Goal: Task Accomplishment & Management: Manage account settings

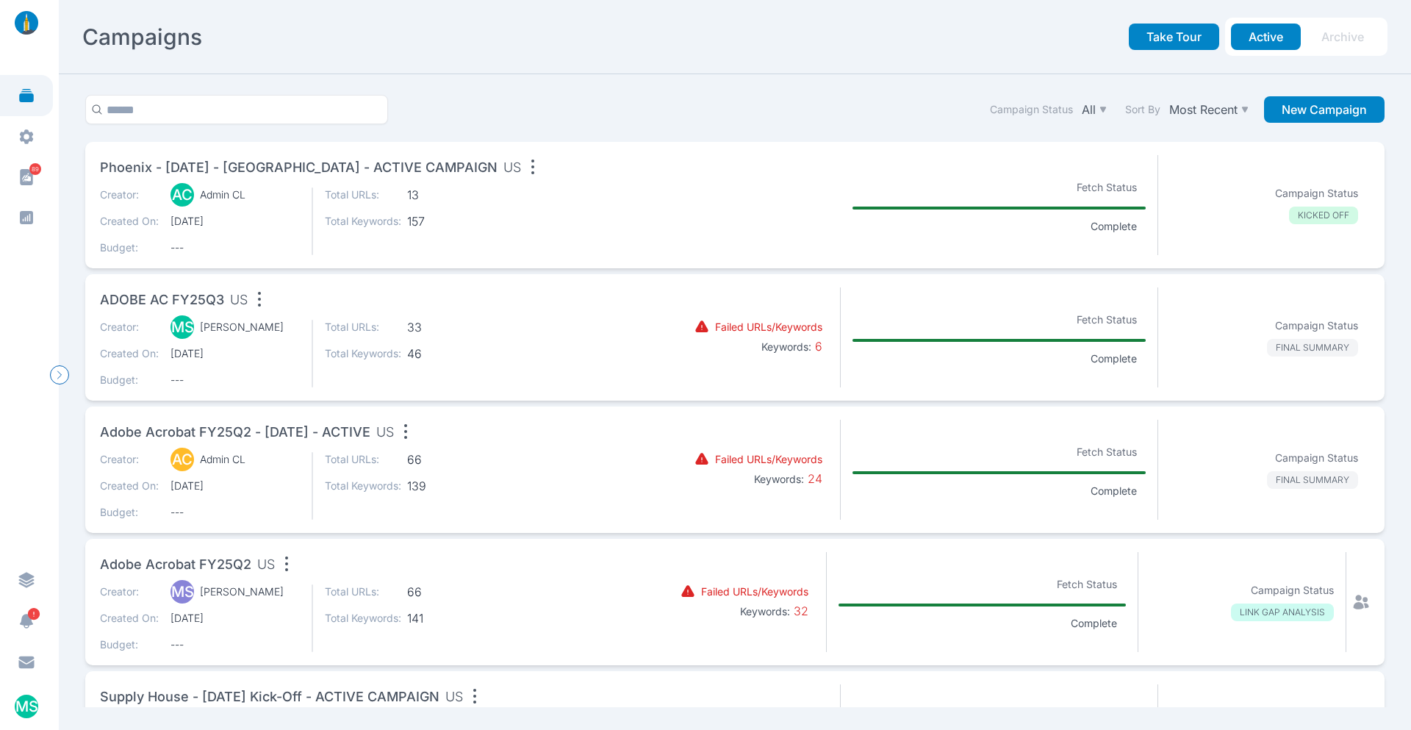
click at [374, 161] on span "Phoenix - [DATE] - [GEOGRAPHIC_DATA] - ACTIVE CAMPAIGN" at bounding box center [298, 167] width 397 height 21
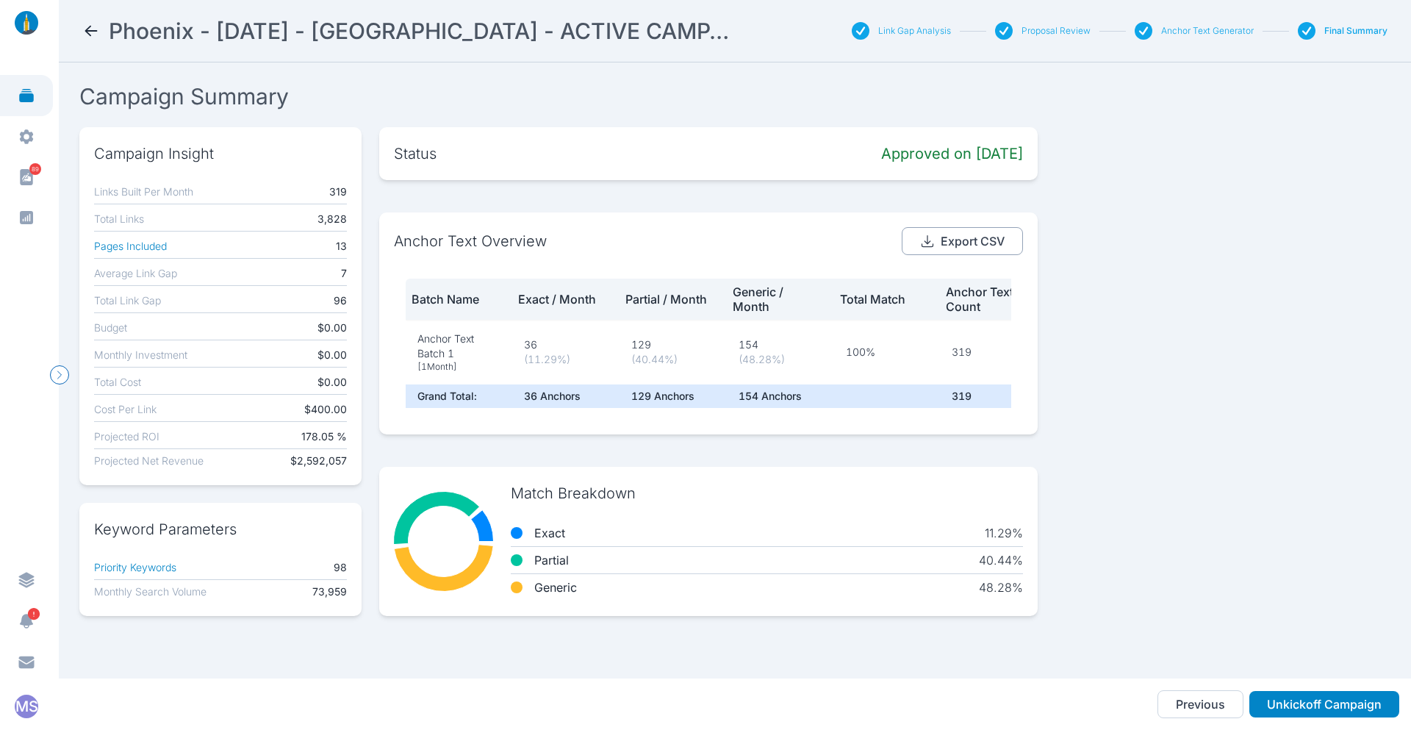
click at [957, 236] on button "Export CSV" at bounding box center [961, 241] width 121 height 28
click at [1248, 368] on div "Campaign Insight Links Built Per Month 319 Total Links 3,828 Pages Included 13 …" at bounding box center [734, 371] width 1311 height 489
click at [1192, 28] on button "Anchor Text Generator" at bounding box center [1207, 31] width 93 height 12
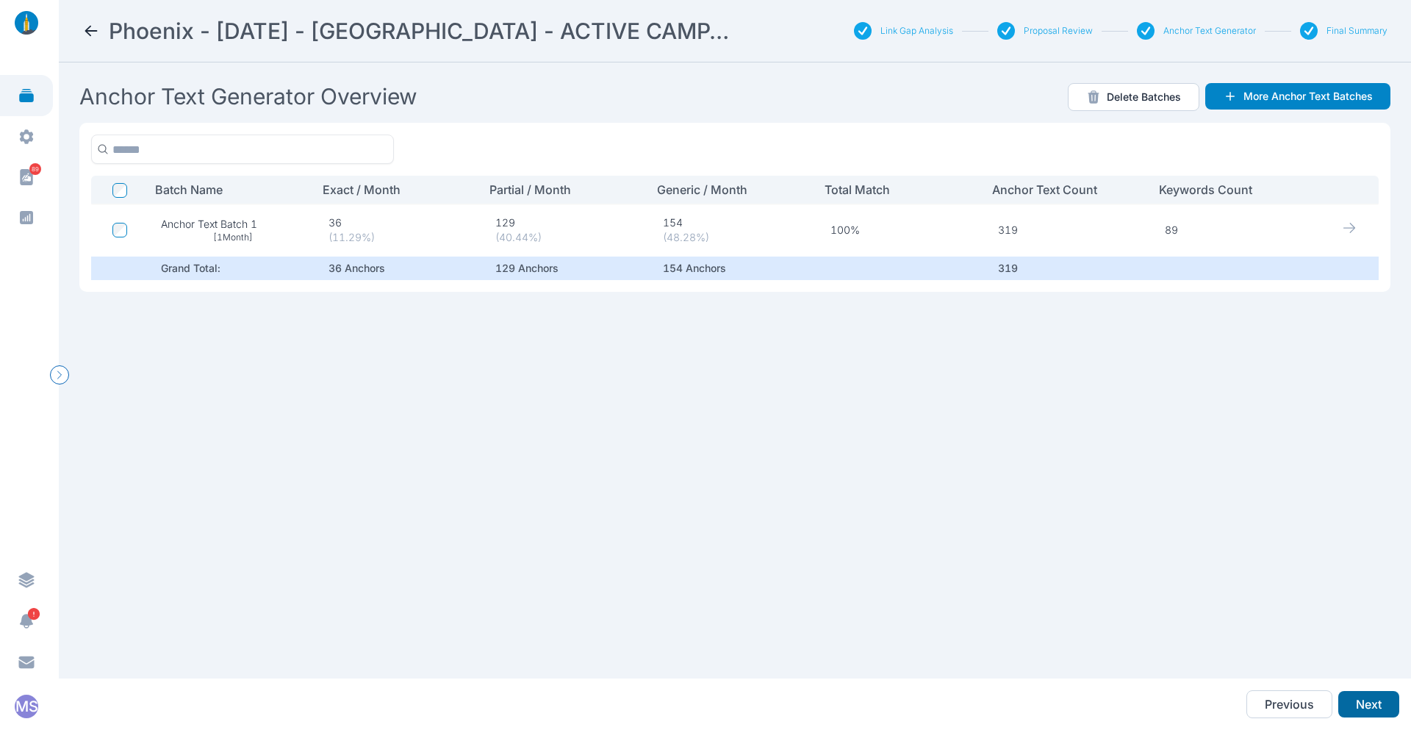
click at [1356, 699] on button "Next" at bounding box center [1368, 704] width 61 height 26
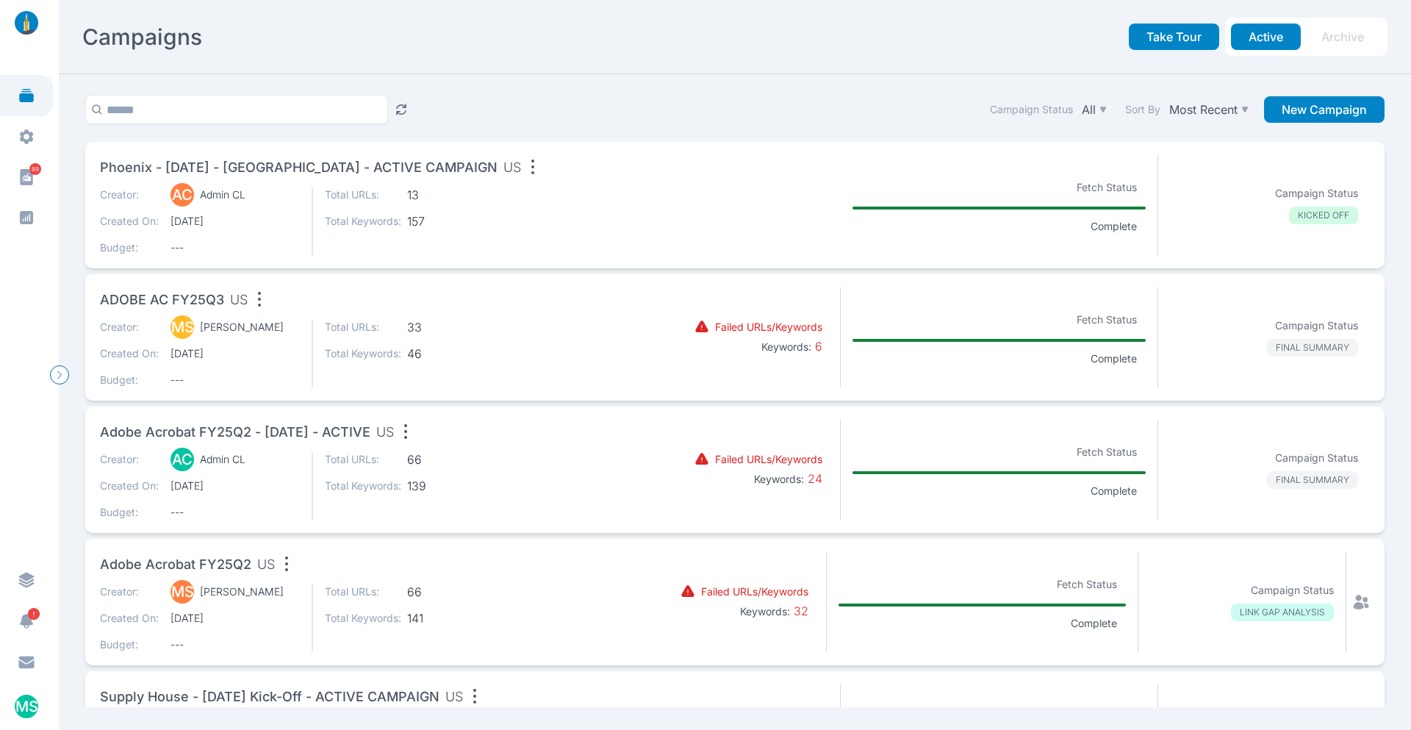
click at [597, 224] on div "Creator: AC Admin CL Created On: [DATE] Budget: --- Total URLs: 13 Total Keywor…" at bounding box center [364, 221] width 529 height 68
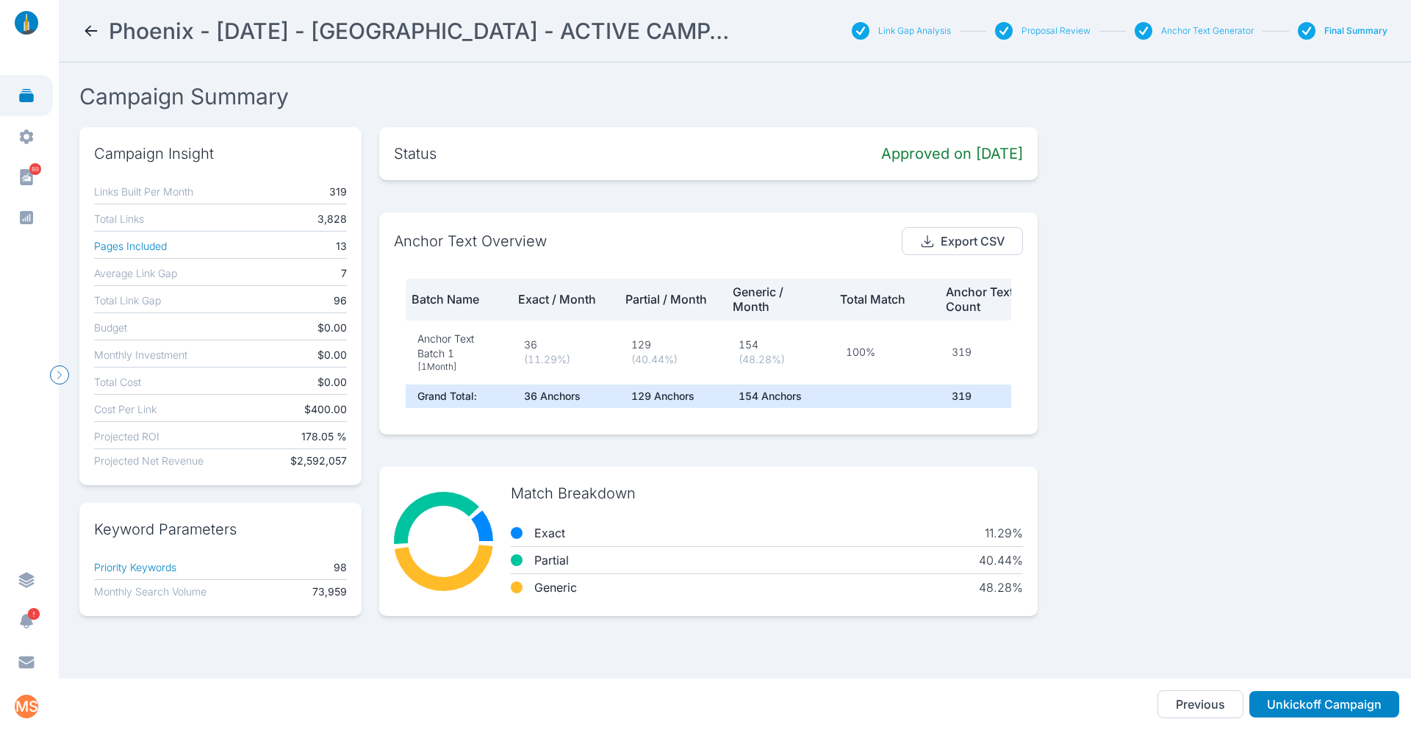
click at [1045, 26] on button "Proposal Review" at bounding box center [1055, 31] width 69 height 12
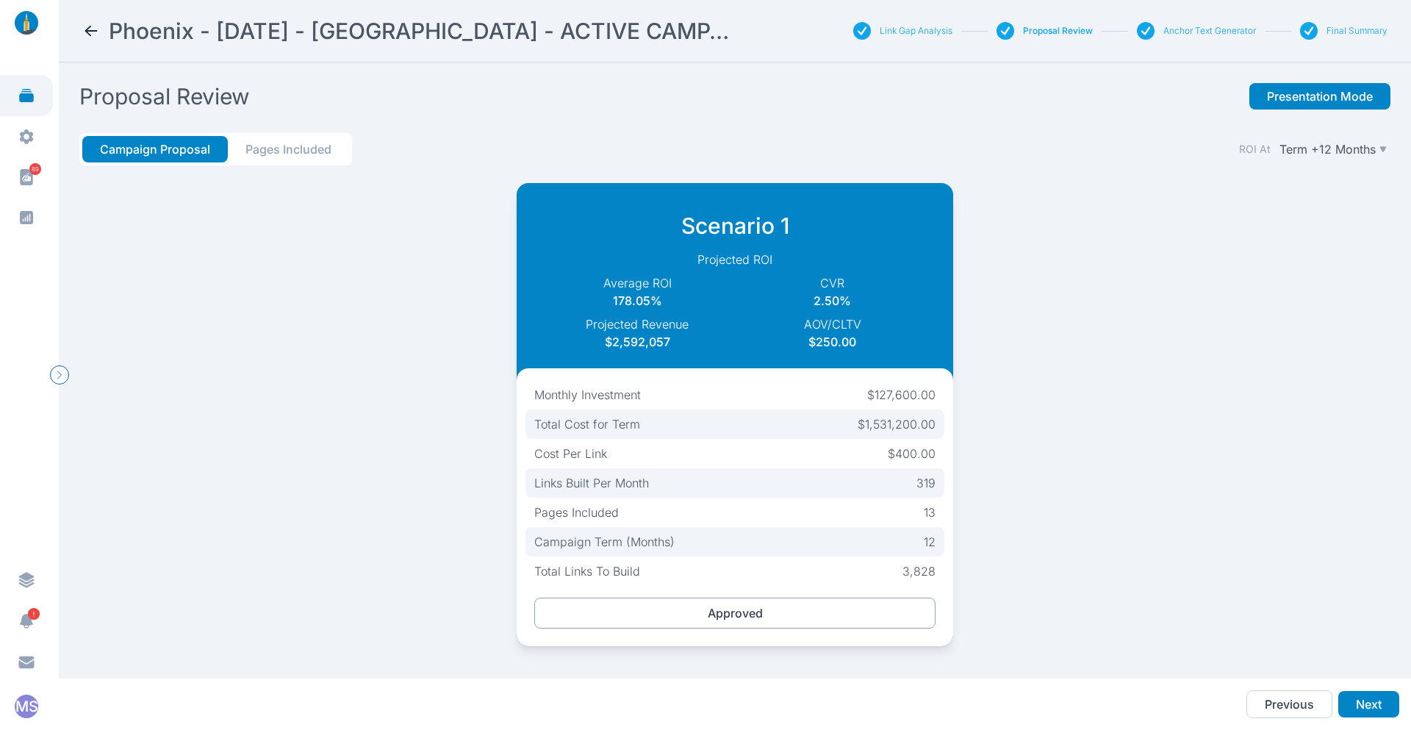
click at [742, 616] on button "Approved" at bounding box center [735, 612] width 402 height 31
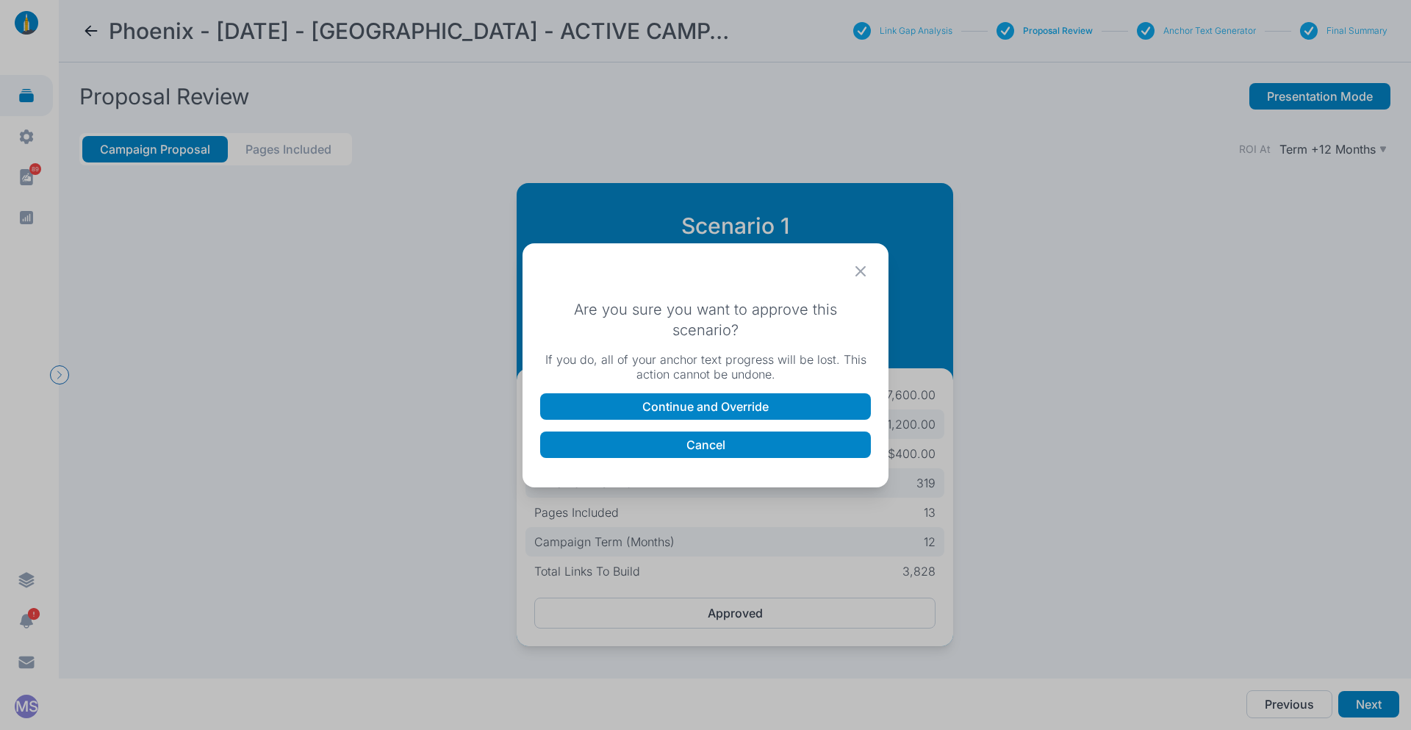
click at [860, 278] on icon at bounding box center [860, 271] width 21 height 21
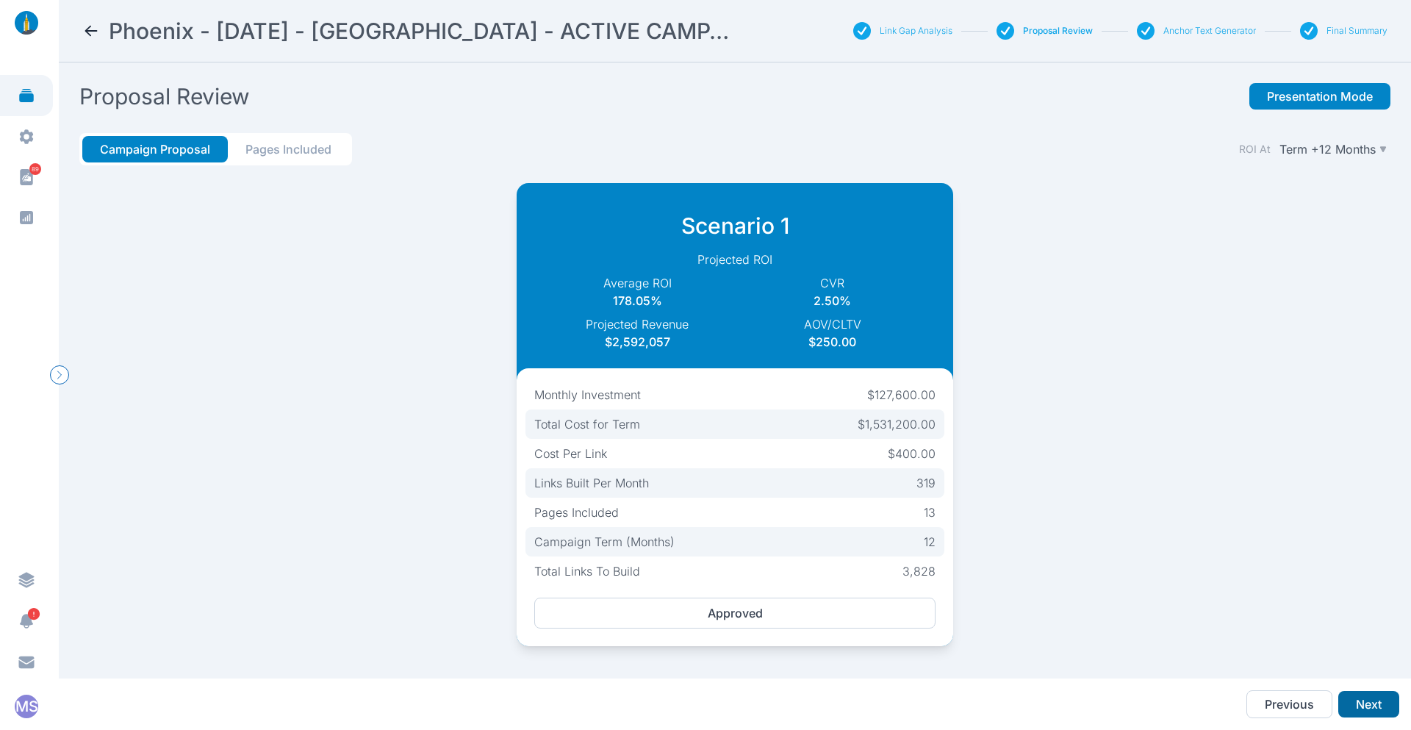
click at [1375, 707] on button "Next" at bounding box center [1368, 704] width 61 height 26
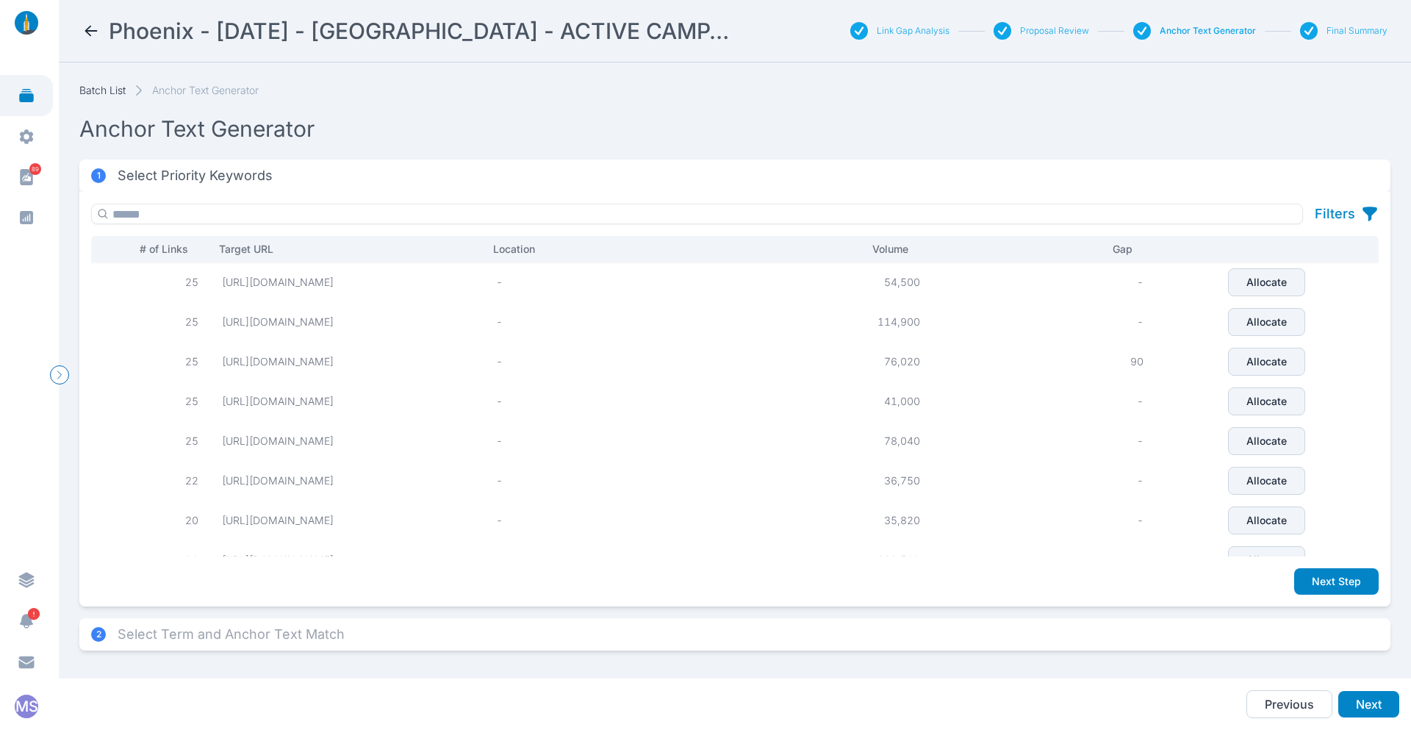
click at [1139, 90] on div "Batch List Anchor Text Generator" at bounding box center [734, 90] width 1311 height 15
click at [1339, 29] on button "Final Summary" at bounding box center [1356, 31] width 61 height 12
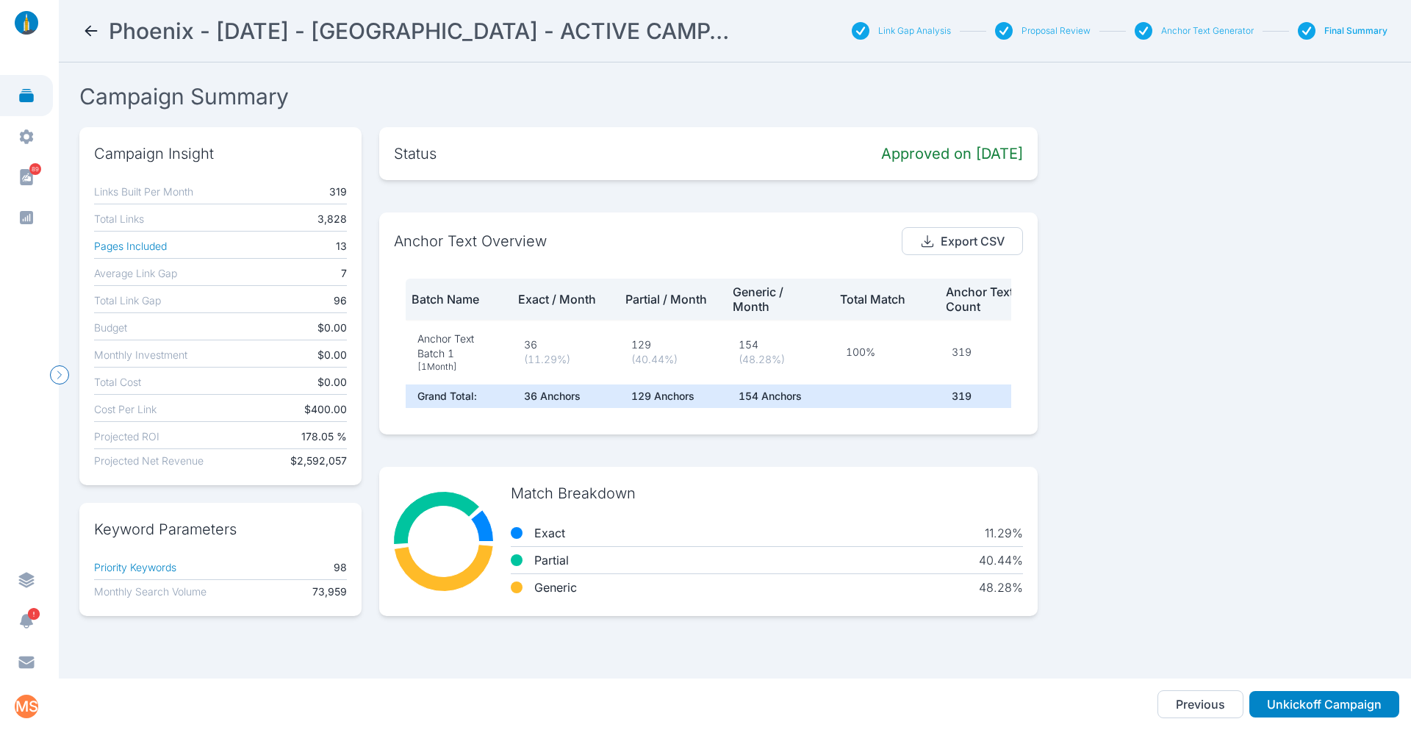
click at [90, 35] on icon at bounding box center [91, 31] width 12 height 10
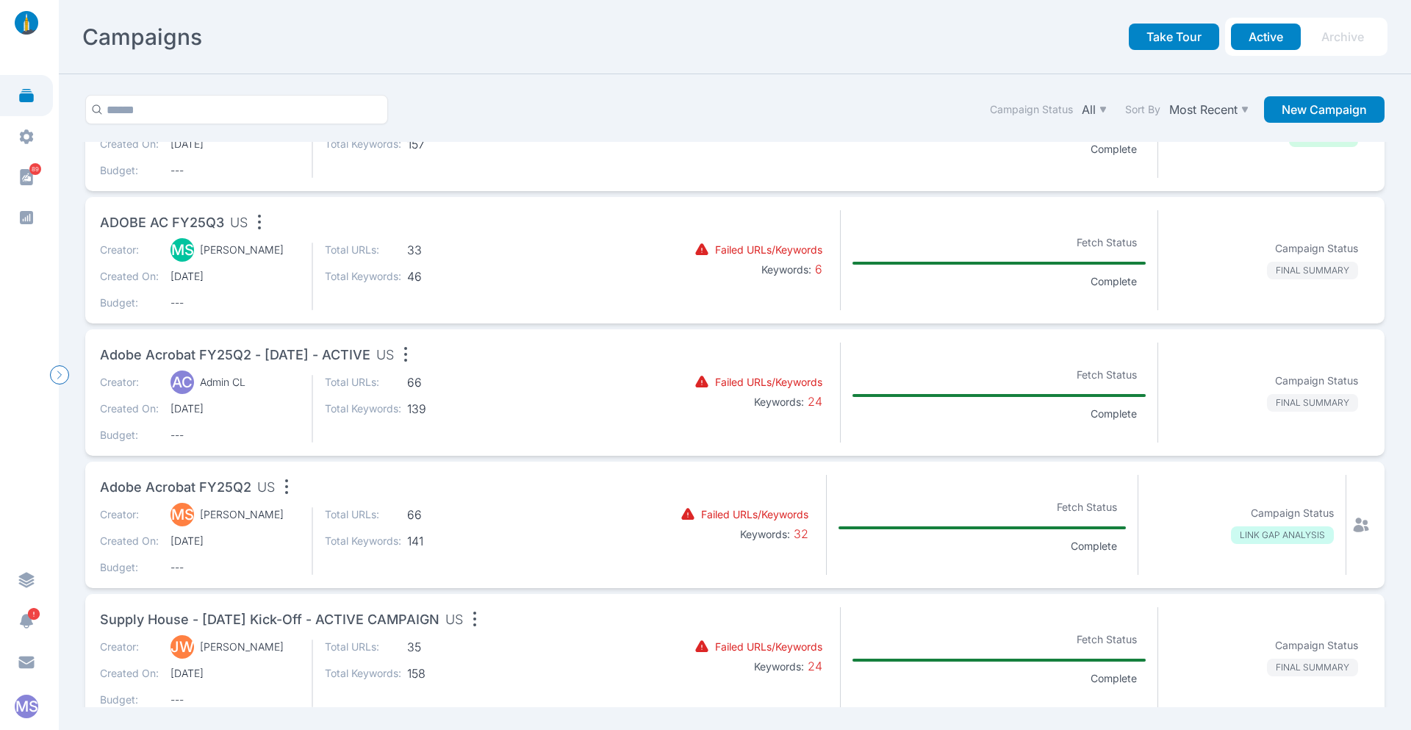
scroll to position [220, 0]
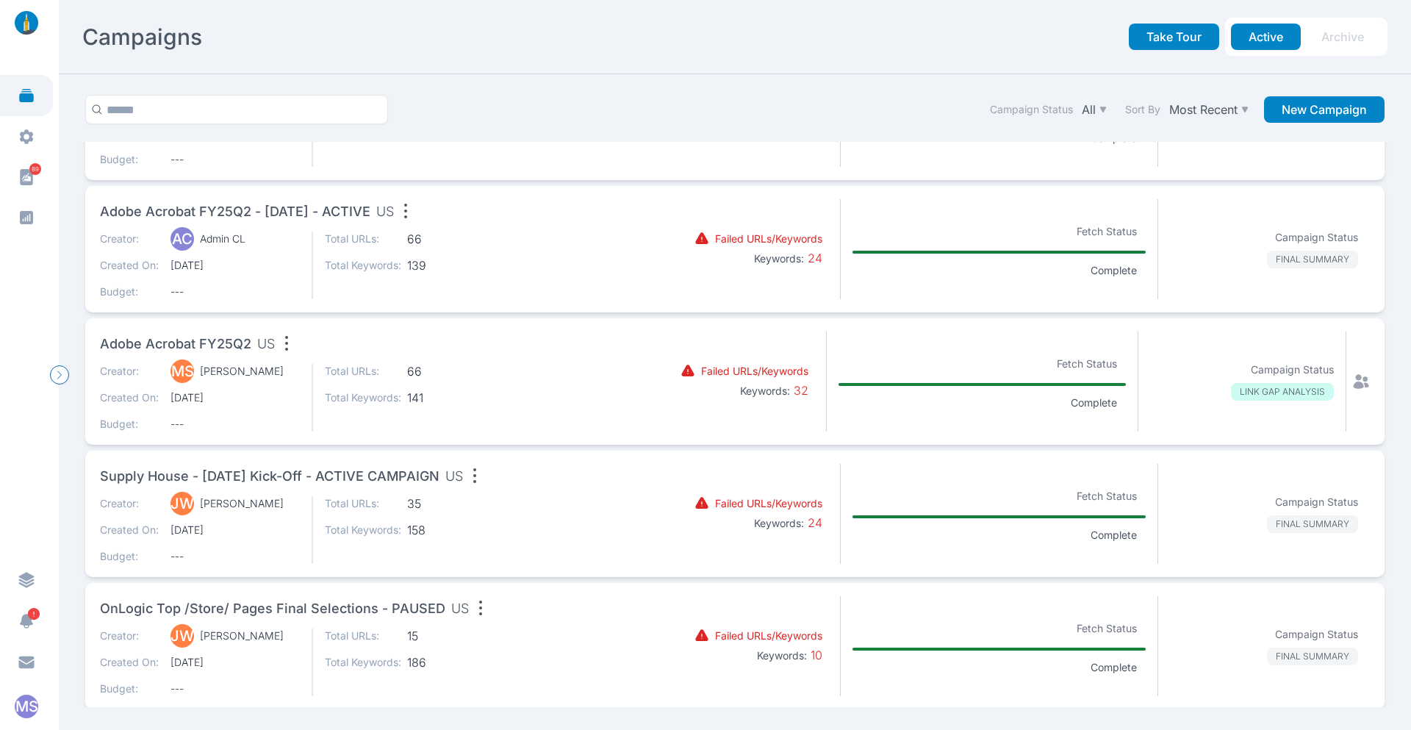
click at [536, 491] on div "Supply House - [DATE] Kick-off - ACTIVE CAMPAIGN US" at bounding box center [364, 478] width 529 height 29
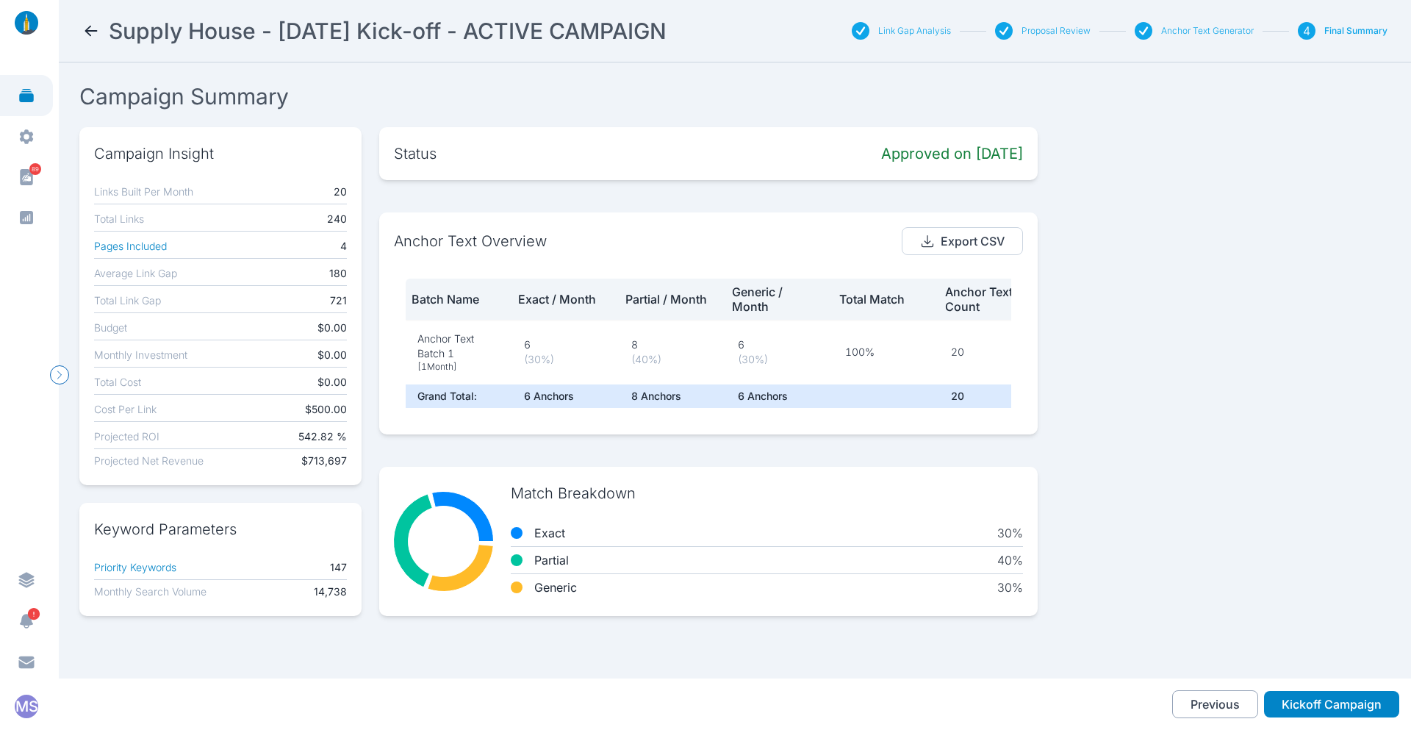
click at [1206, 701] on button "Previous" at bounding box center [1215, 704] width 86 height 28
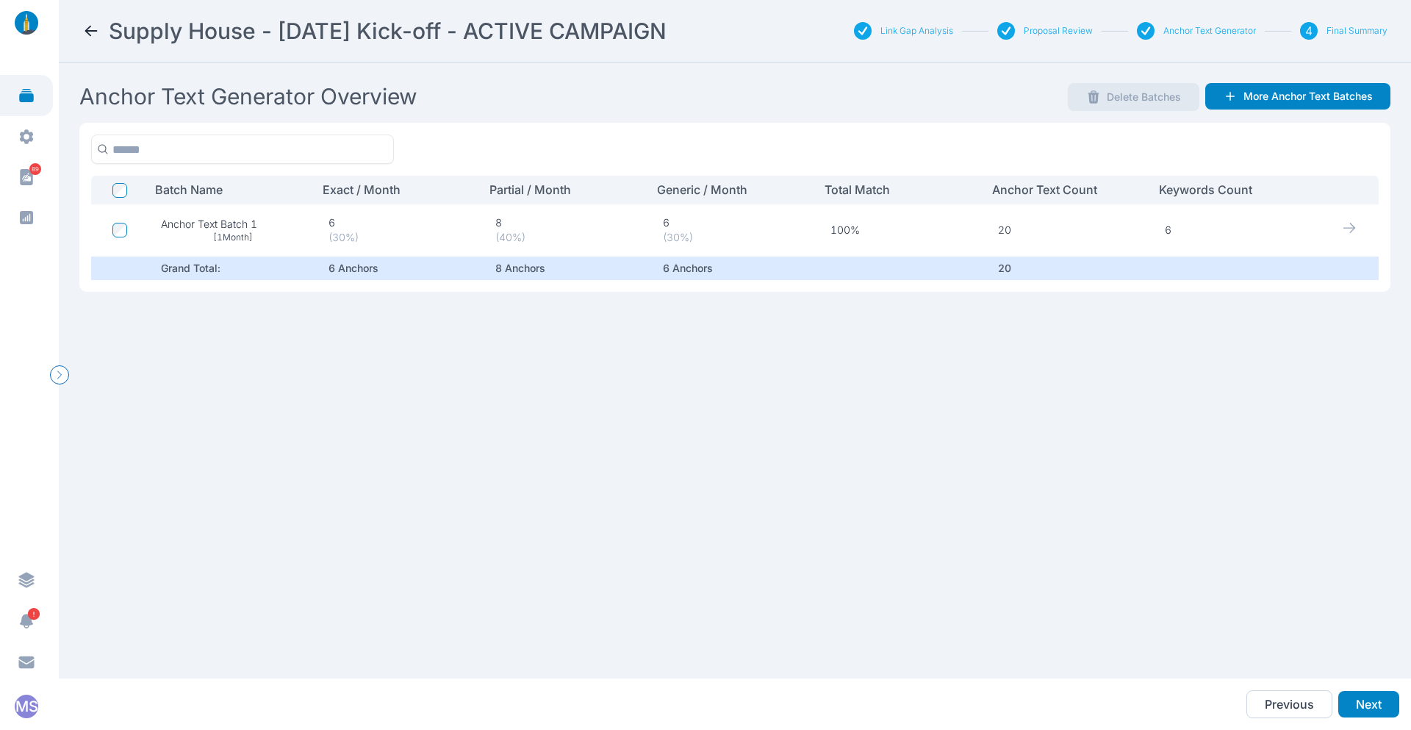
click at [90, 25] on icon at bounding box center [91, 31] width 18 height 18
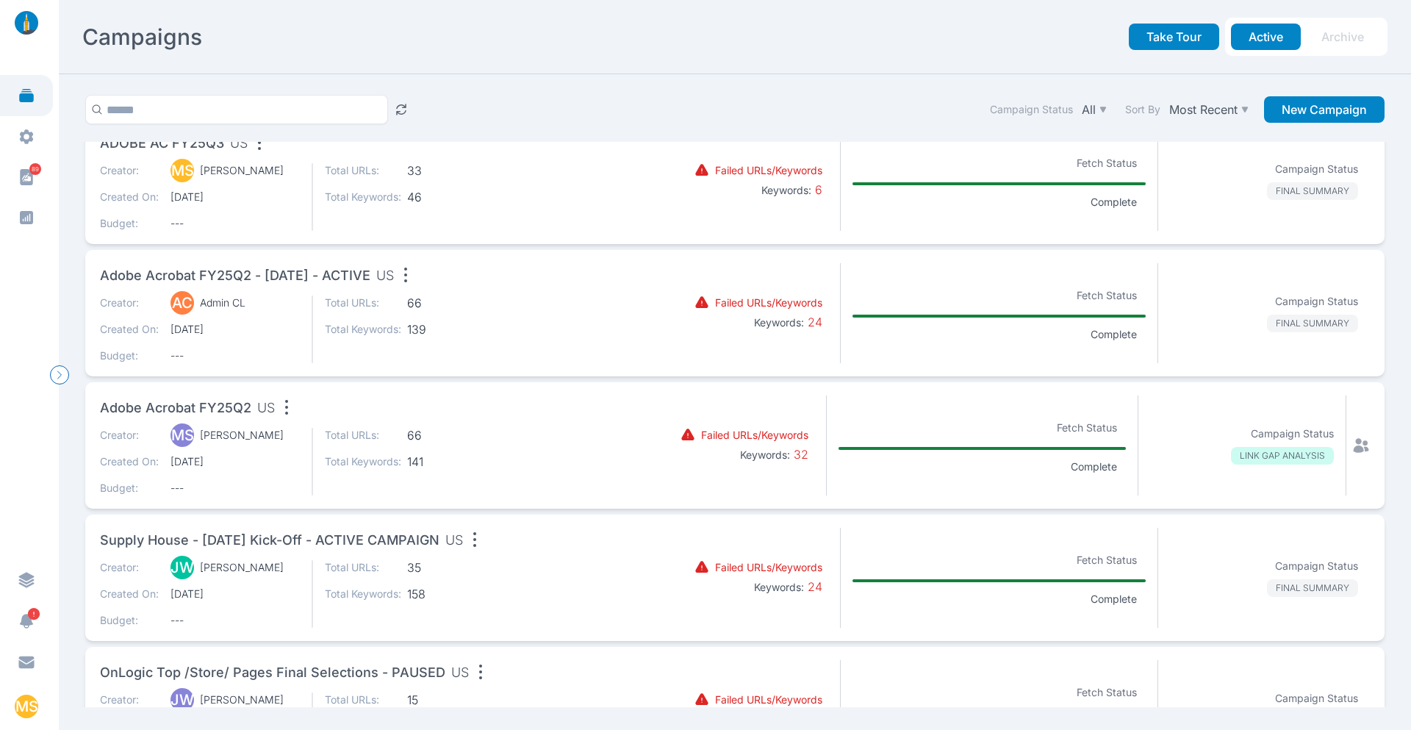
scroll to position [220, 0]
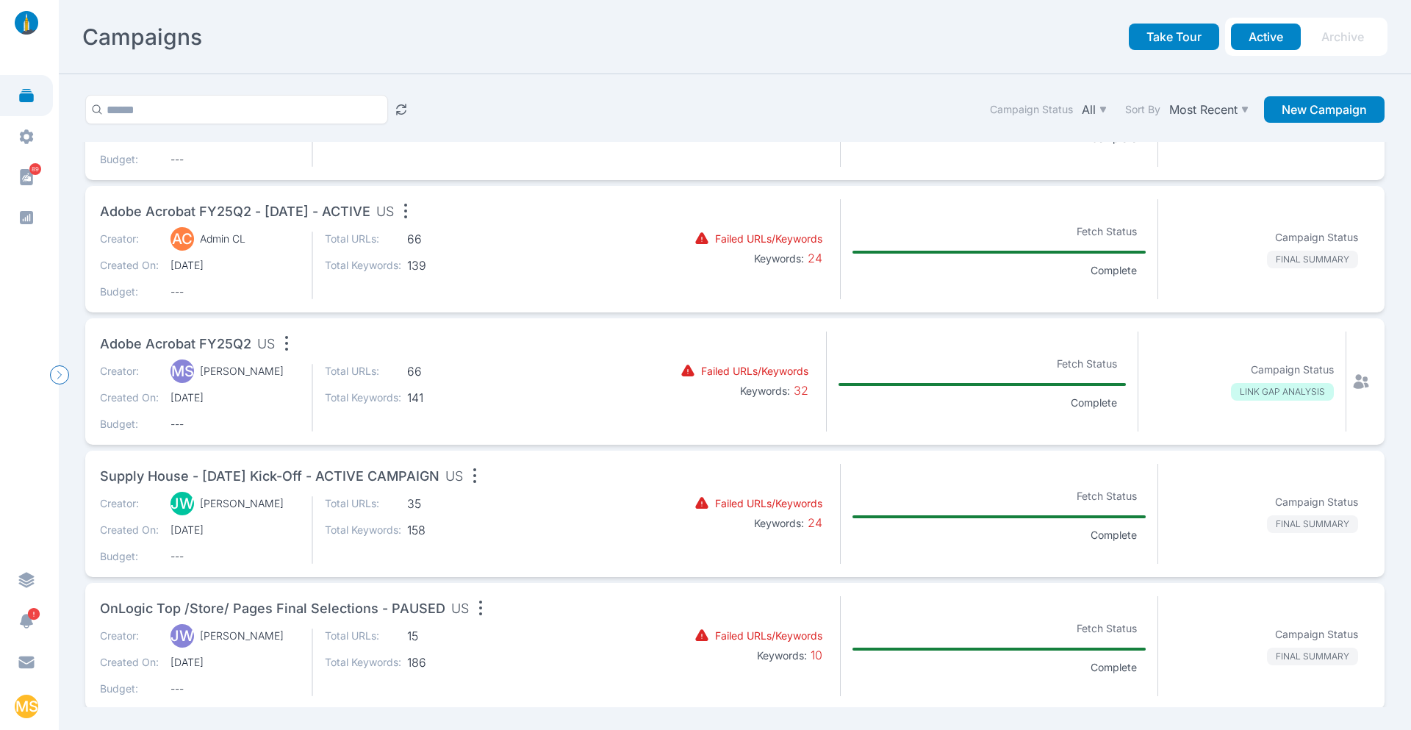
click at [507, 505] on div "Creator: [PERSON_NAME] Created On: [DATE] Budget: --- Total URLs: 35 Total Keyw…" at bounding box center [364, 530] width 529 height 68
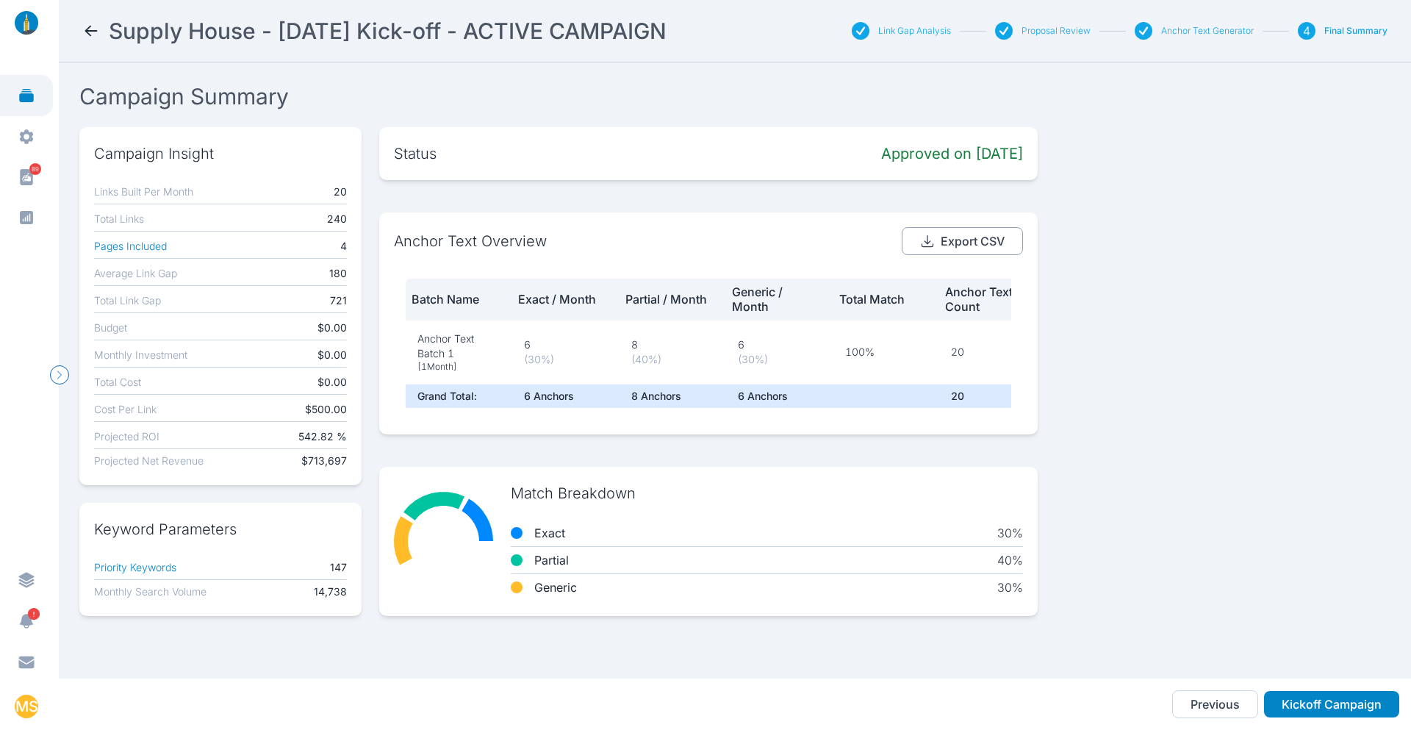
click at [981, 251] on button "Export CSV" at bounding box center [961, 241] width 121 height 28
